Goal: Find specific page/section: Find specific page/section

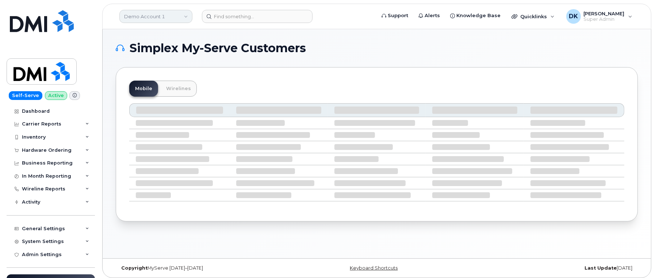
click at [152, 13] on link "Demo Account 1" at bounding box center [155, 16] width 73 height 13
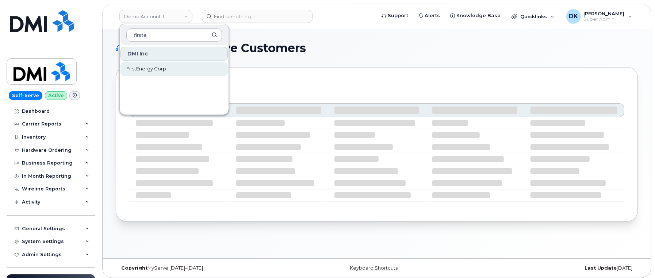
type input "firste"
click at [158, 68] on span "FirstEnergy Corp" at bounding box center [146, 68] width 40 height 7
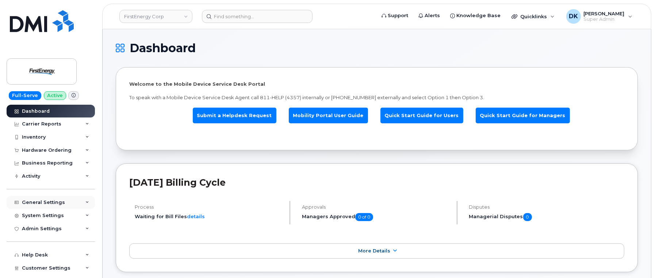
click at [82, 201] on div "General Settings" at bounding box center [51, 202] width 88 height 13
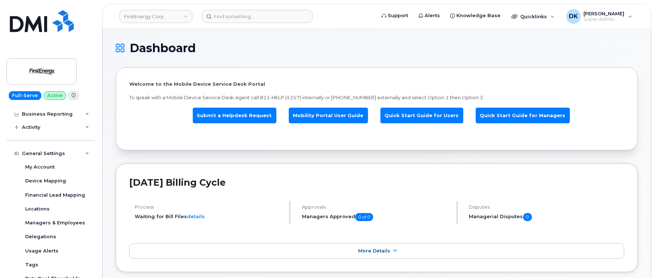
scroll to position [137, 0]
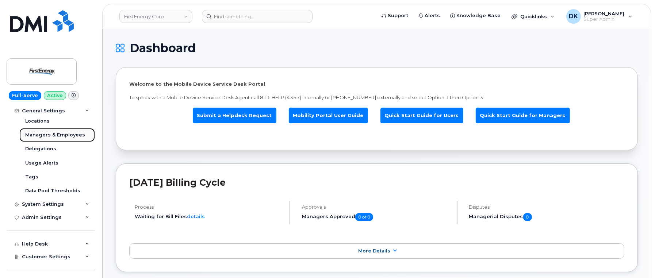
click at [49, 135] on div "Managers & Employees" at bounding box center [55, 135] width 60 height 7
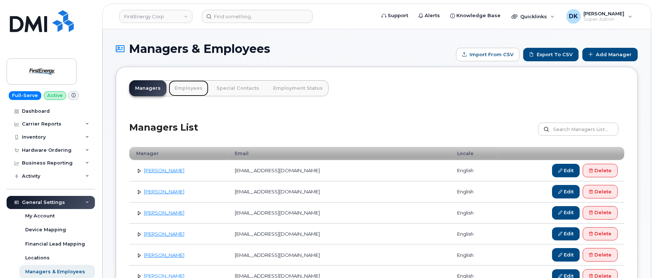
click at [201, 89] on link "Employees" at bounding box center [189, 88] width 40 height 16
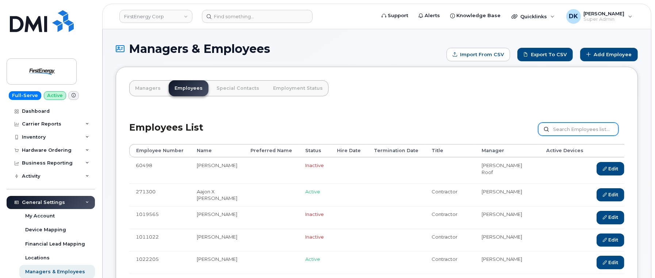
click at [580, 127] on input "text" at bounding box center [578, 129] width 80 height 13
drag, startPoint x: 557, startPoint y: 134, endPoint x: 581, endPoint y: 121, distance: 27.3
click at [557, 134] on input "text" at bounding box center [578, 129] width 80 height 13
paste input "[PERSON_NAME]"
type input "[PERSON_NAME]"
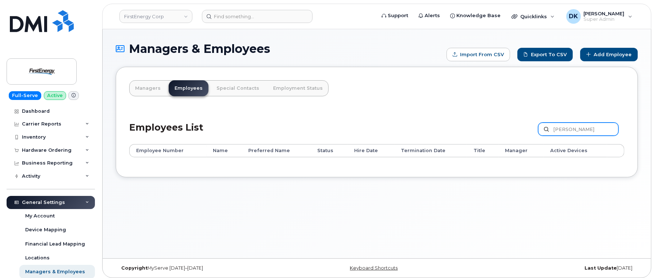
click at [610, 130] on input "[PERSON_NAME]" at bounding box center [578, 129] width 80 height 13
type input "[PERSON_NAME]"
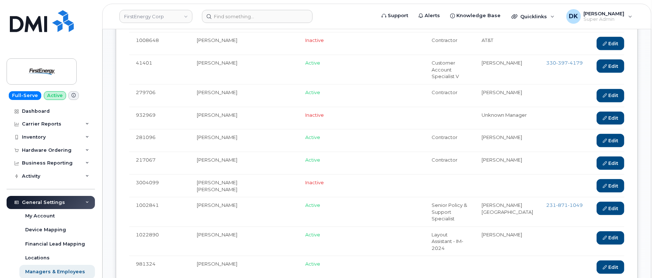
scroll to position [1034, 0]
